Goal: Information Seeking & Learning: Learn about a topic

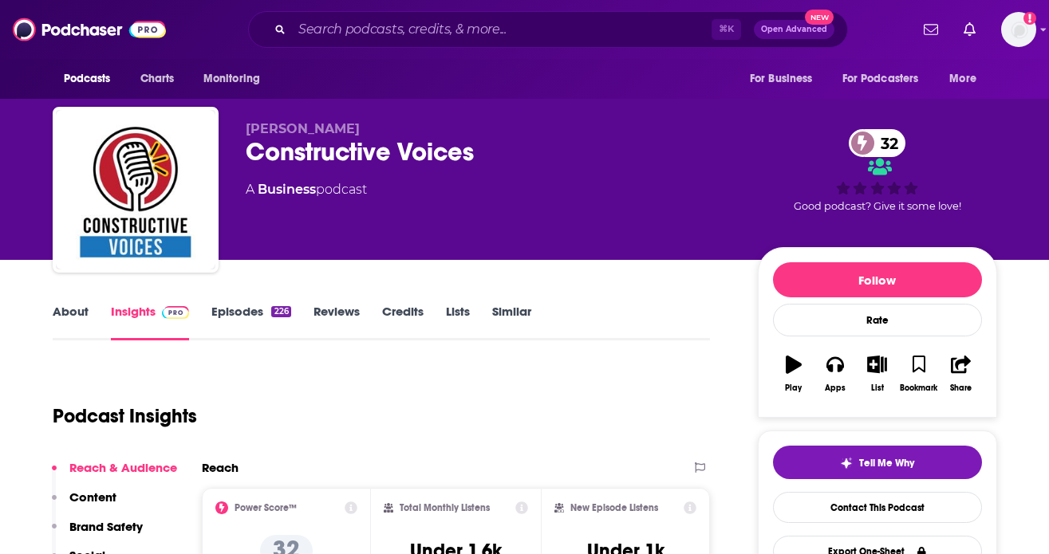
click at [258, 309] on link "Episodes 226" at bounding box center [250, 322] width 79 height 37
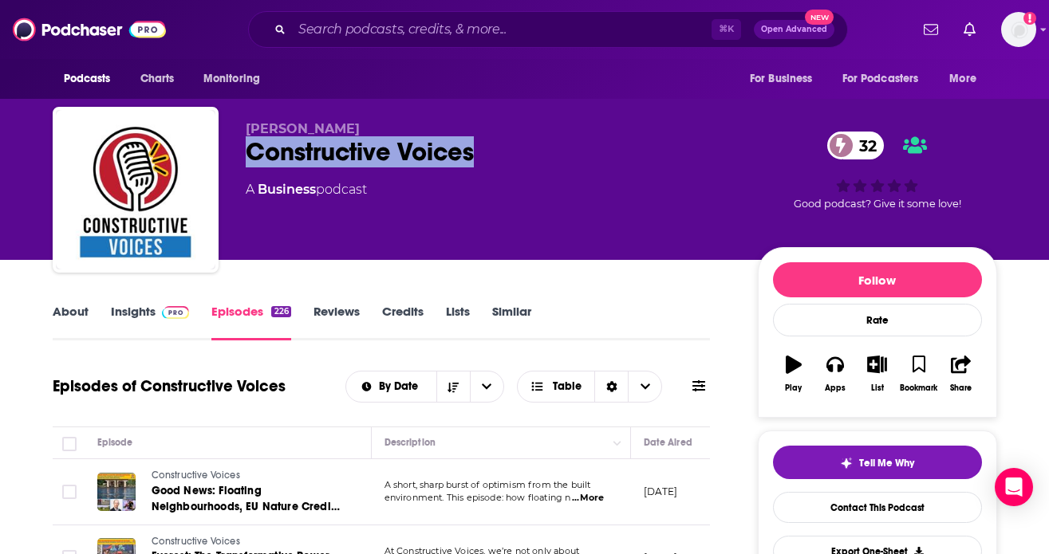
drag, startPoint x: 491, startPoint y: 158, endPoint x: 244, endPoint y: 148, distance: 246.7
click at [244, 148] on div "[PERSON_NAME] Constructive Voices 32 A Business podcast 32 Good podcast? Give i…" at bounding box center [525, 193] width 945 height 172
copy h2 "Constructive Voices"
